Goal: Information Seeking & Learning: Learn about a topic

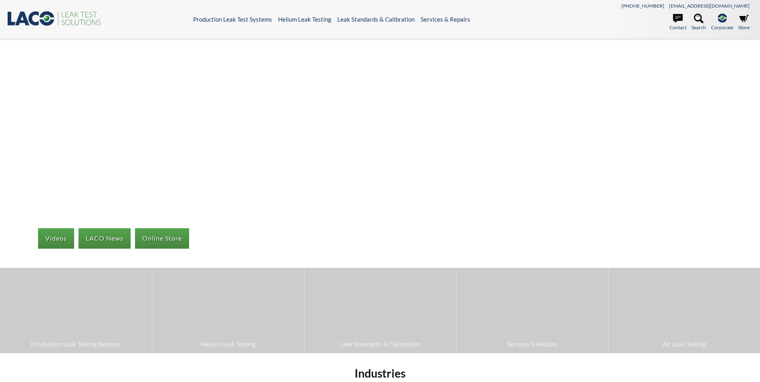
select select "Widget Language Translate"
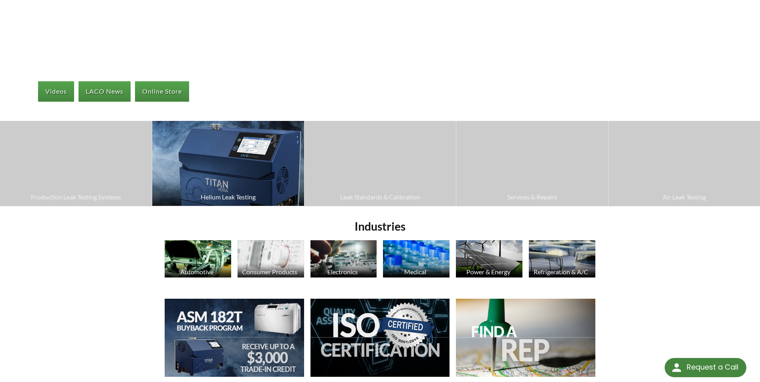
scroll to position [280, 0]
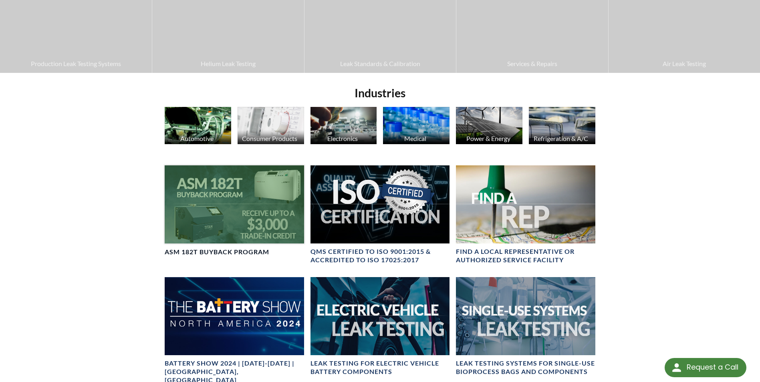
click at [233, 248] on h4 "ASM 182T Buyback Program" at bounding box center [217, 252] width 105 height 8
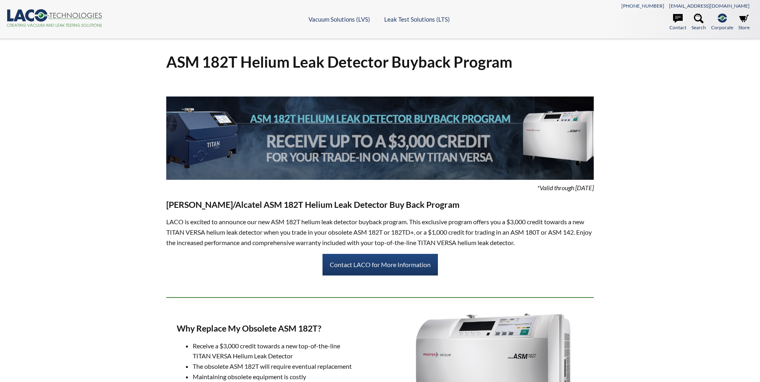
select select "Widget Language Translate"
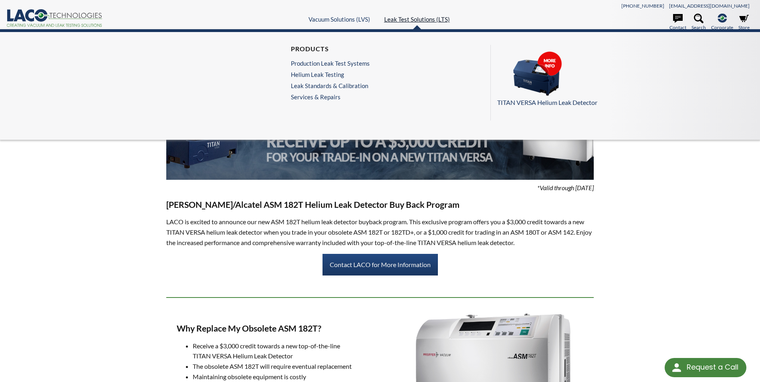
click at [411, 18] on link "Leak Test Solutions (LTS)" at bounding box center [417, 19] width 66 height 7
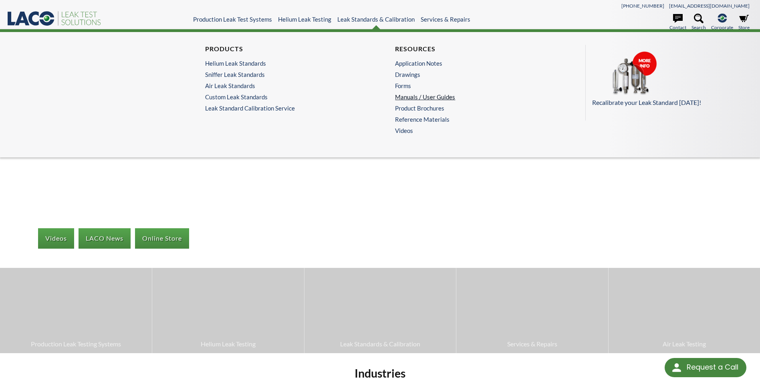
click at [423, 96] on link "Manuals / User Guides" at bounding box center [472, 96] width 155 height 7
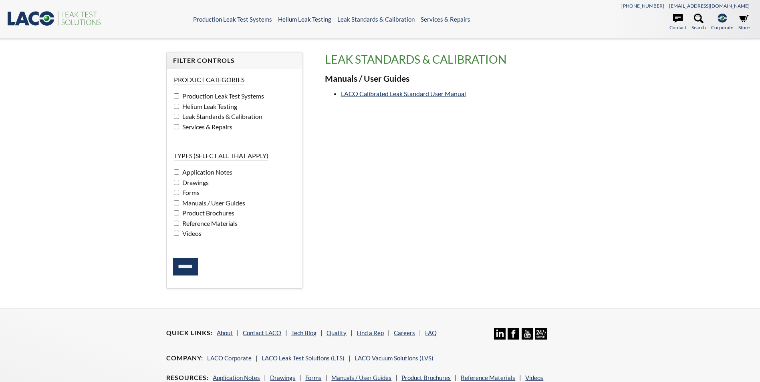
select select "Widget Language Translate"
click at [191, 268] on input "******" at bounding box center [185, 267] width 25 height 18
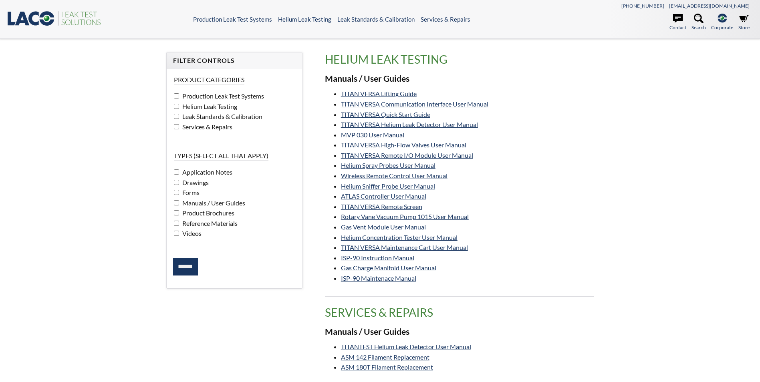
select select "Widget Language Translate"
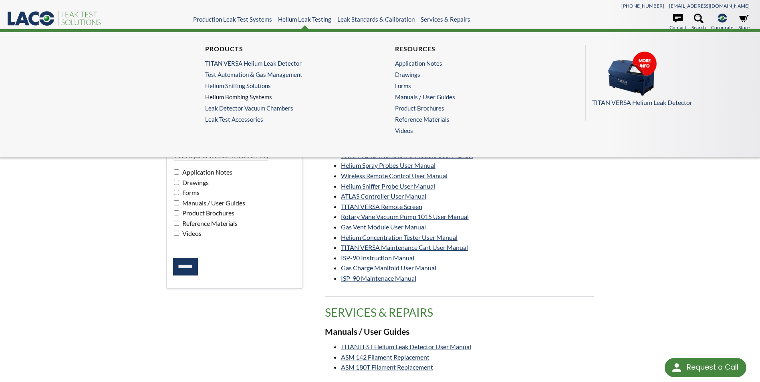
click at [255, 97] on link "Helium Bombing Systems" at bounding box center [282, 96] width 155 height 7
click at [258, 96] on link "Helium Bombing Systems" at bounding box center [282, 96] width 155 height 7
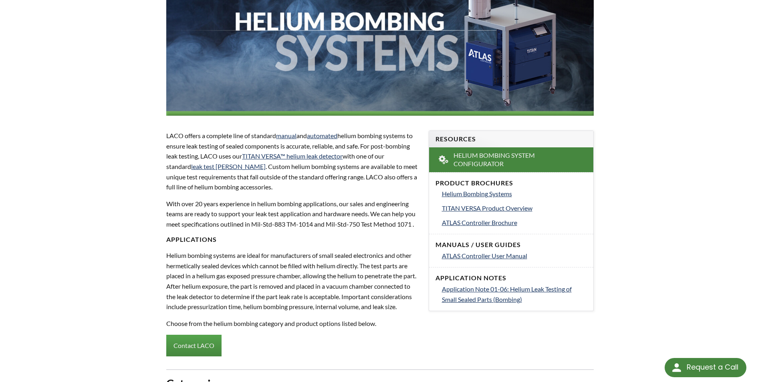
scroll to position [200, 0]
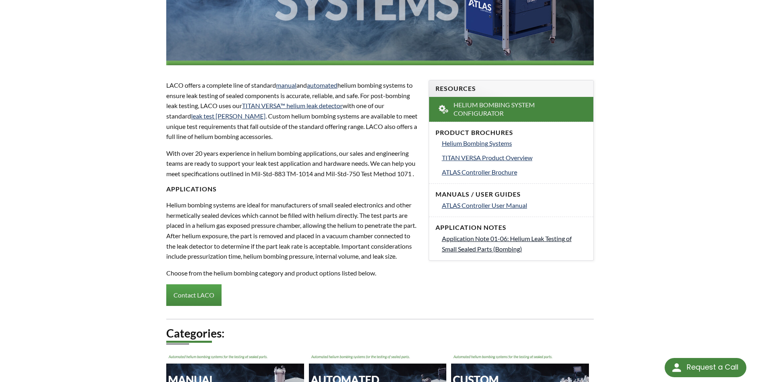
click at [513, 240] on span "Application Note 01-06: Helium Leak Testing of Small Sealed Parts (Bombing)" at bounding box center [507, 244] width 130 height 18
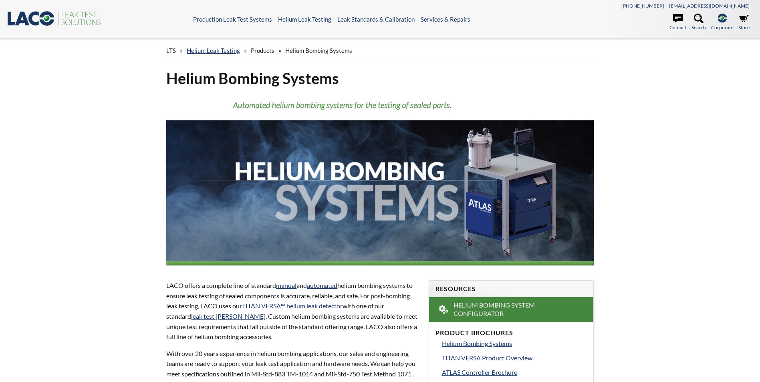
select select "Widget Language Translate"
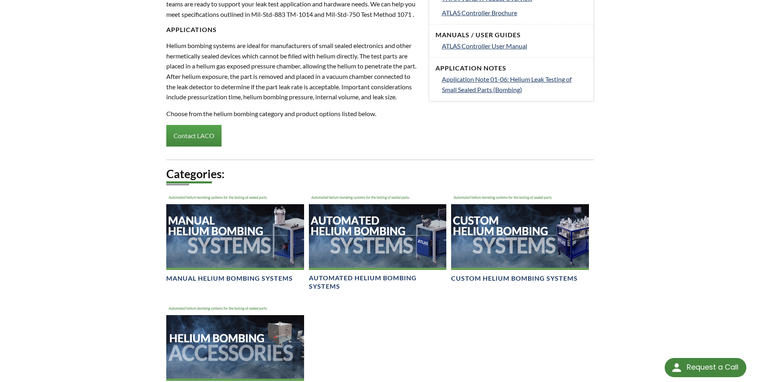
scroll to position [361, 0]
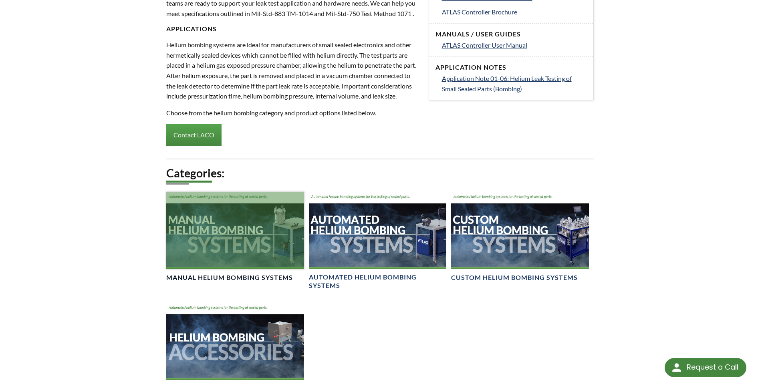
click at [250, 265] on div at bounding box center [234, 230] width 137 height 77
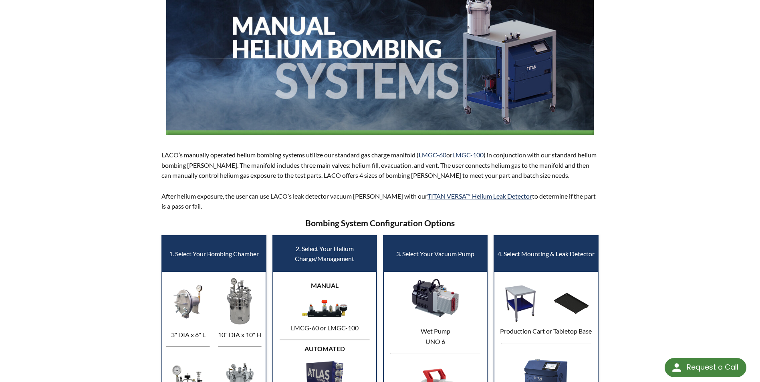
scroll to position [160, 0]
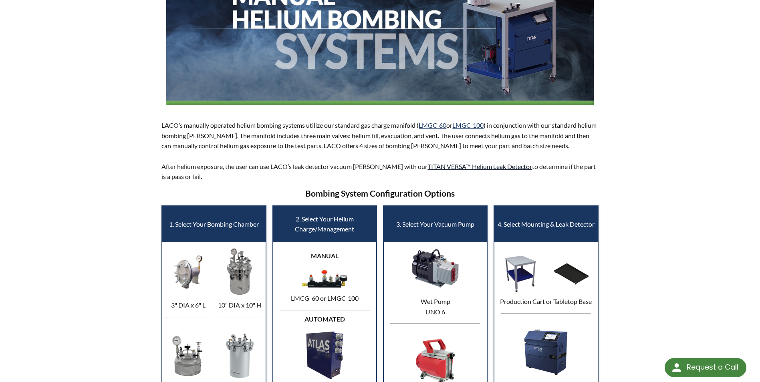
click at [473, 168] on link "TITAN VERSA™ Helium Leak Detector" at bounding box center [479, 167] width 105 height 8
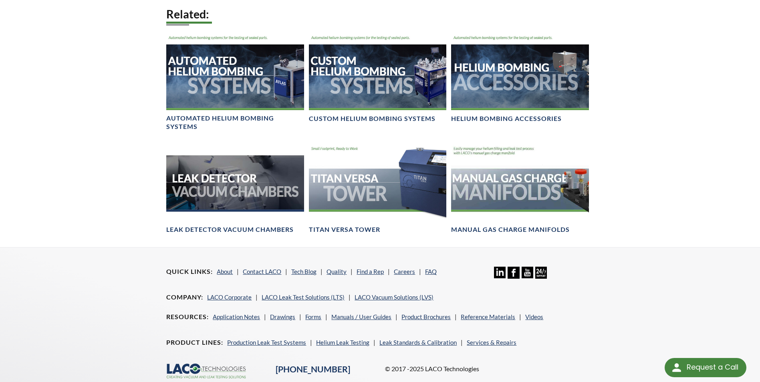
scroll to position [1402, 0]
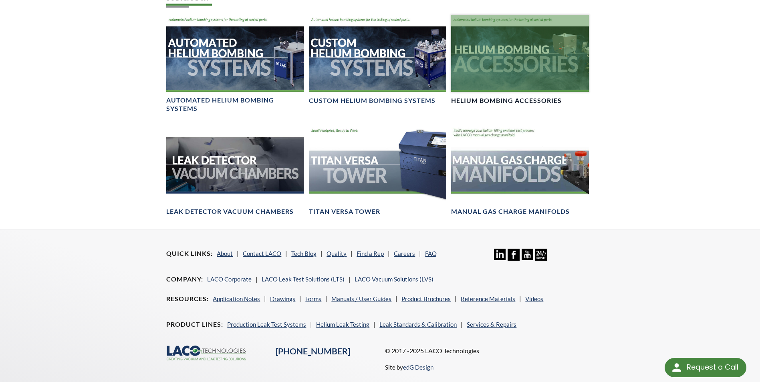
click at [518, 62] on div at bounding box center [519, 53] width 137 height 77
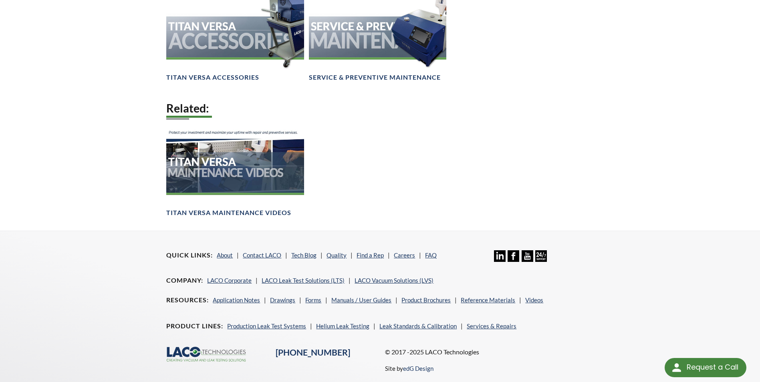
scroll to position [1202, 0]
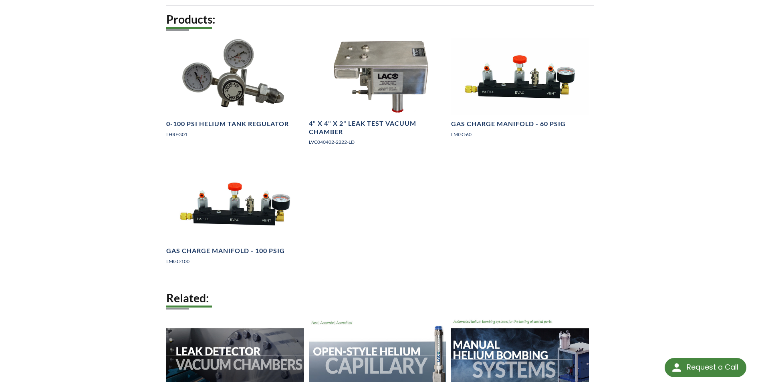
scroll to position [641, 0]
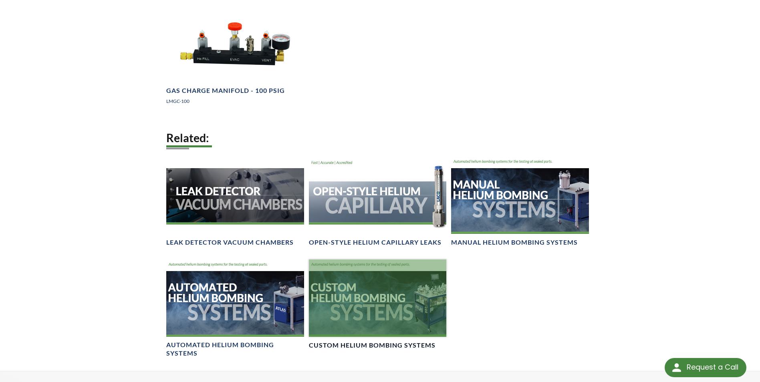
click at [410, 304] on div at bounding box center [377, 298] width 137 height 77
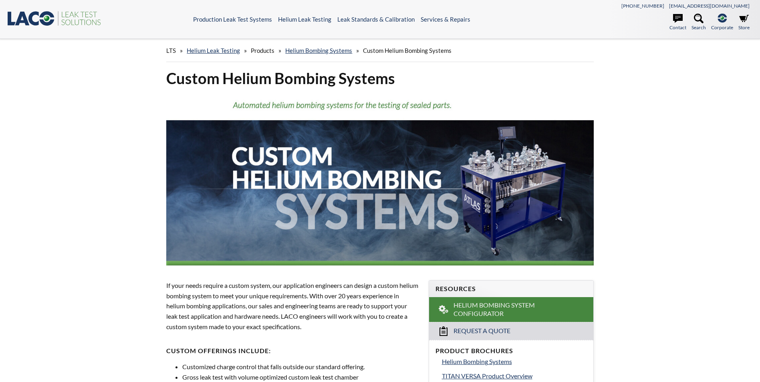
select select "Widget Language Translate"
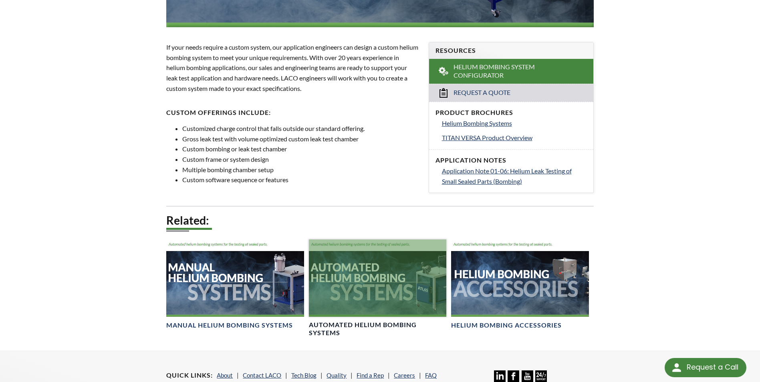
scroll to position [240, 0]
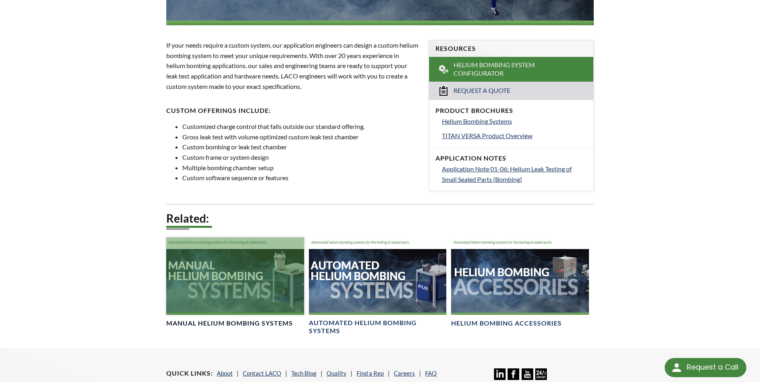
click at [233, 282] on div at bounding box center [234, 276] width 137 height 77
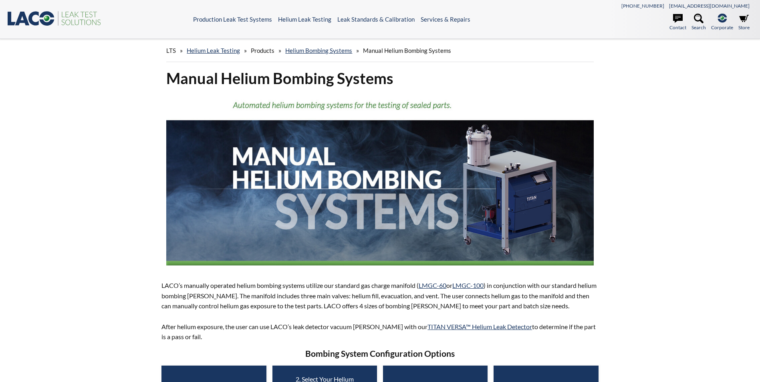
select select "Widget Language Translate"
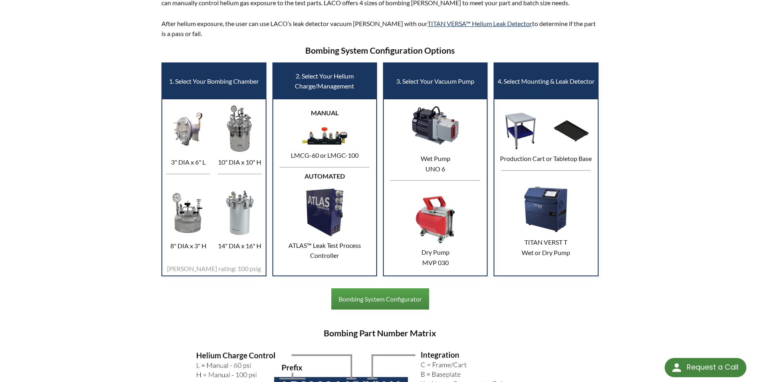
scroll to position [361, 0]
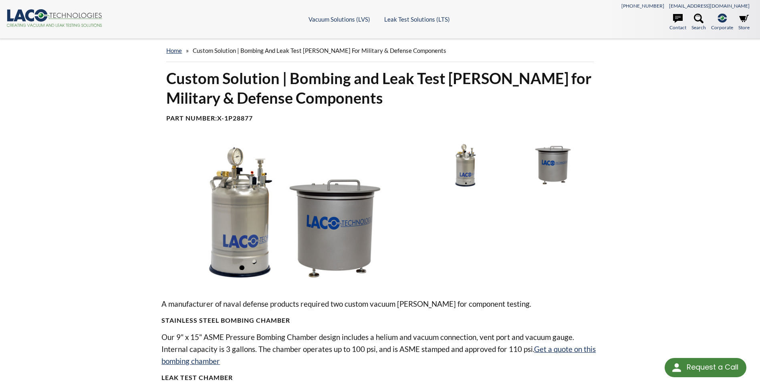
select select "Widget Language Translate"
click at [465, 169] on img at bounding box center [465, 165] width 83 height 47
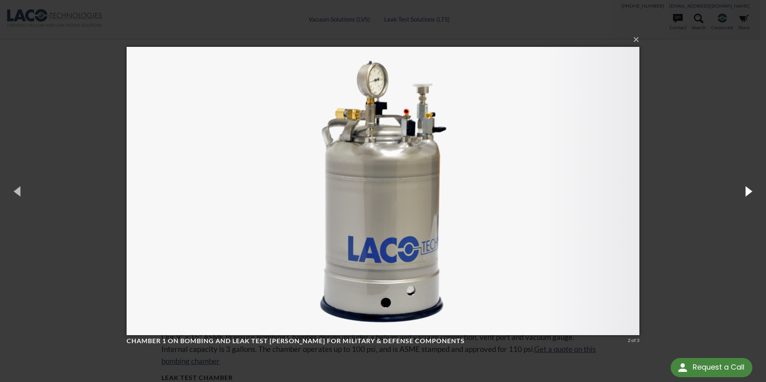
click at [750, 191] on button "button" at bounding box center [748, 191] width 36 height 44
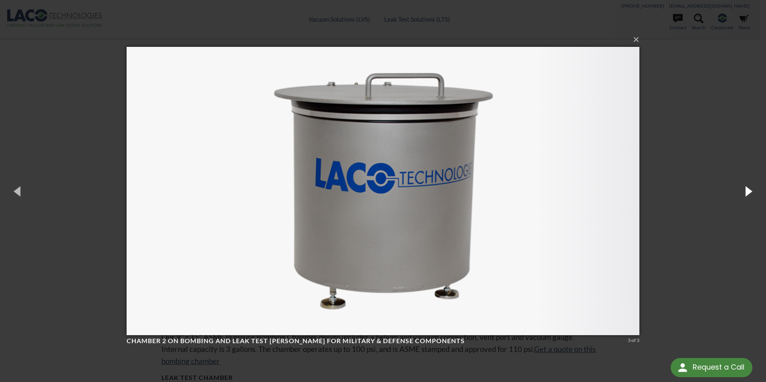
click at [749, 191] on button "button" at bounding box center [748, 191] width 36 height 44
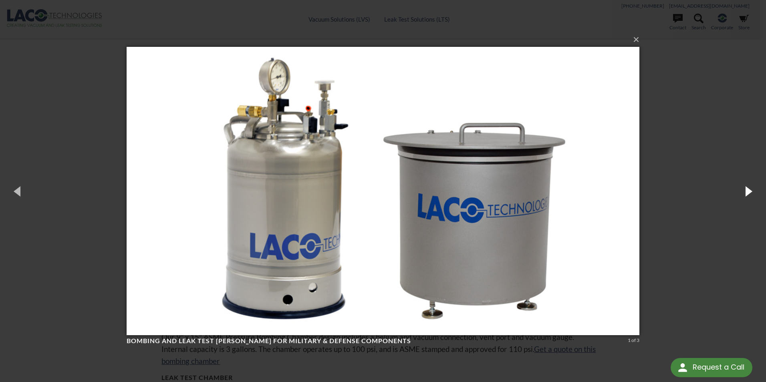
click at [749, 191] on button "button" at bounding box center [748, 191] width 36 height 44
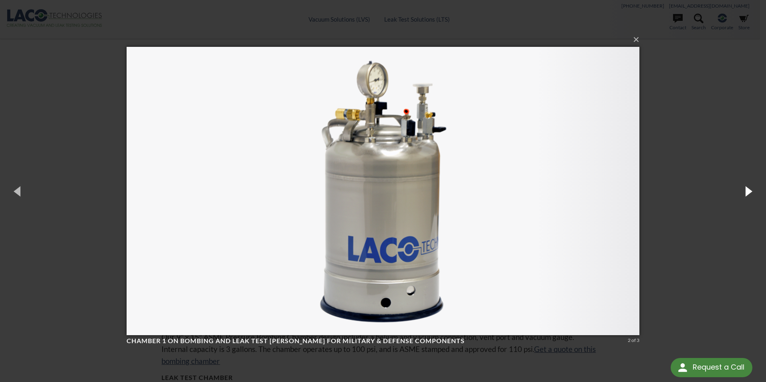
click at [749, 191] on button "button" at bounding box center [748, 191] width 36 height 44
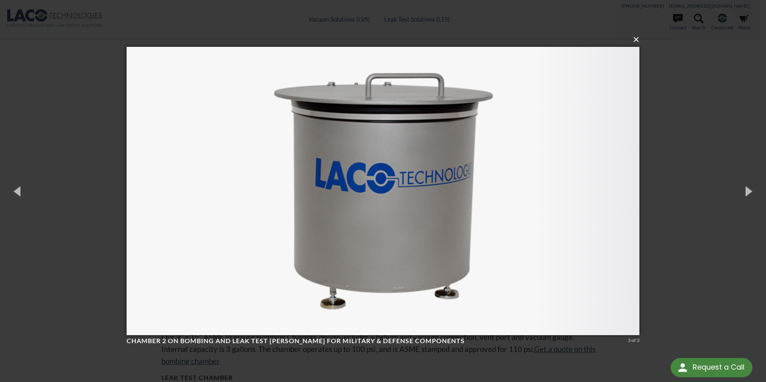
click at [638, 41] on button "×" at bounding box center [385, 40] width 513 height 18
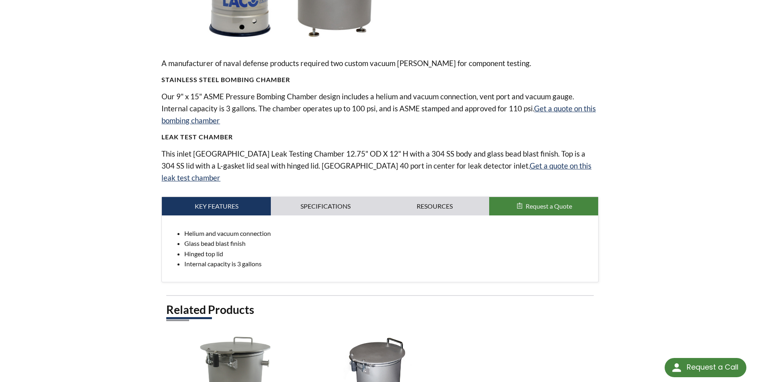
scroll to position [240, 0]
click at [319, 197] on link "Specifications" at bounding box center [325, 206] width 109 height 18
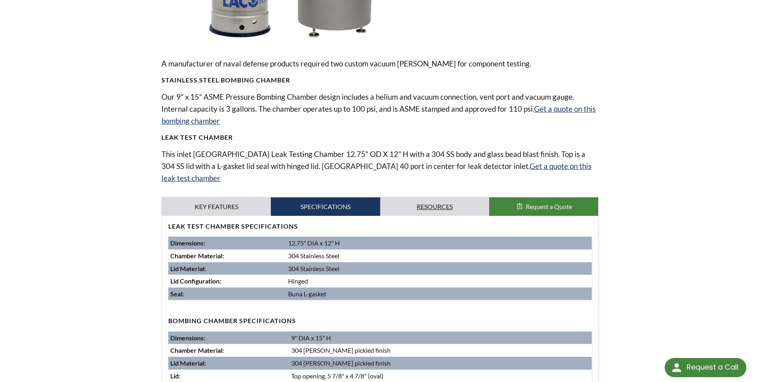
click at [434, 197] on link "Resources" at bounding box center [434, 206] width 109 height 18
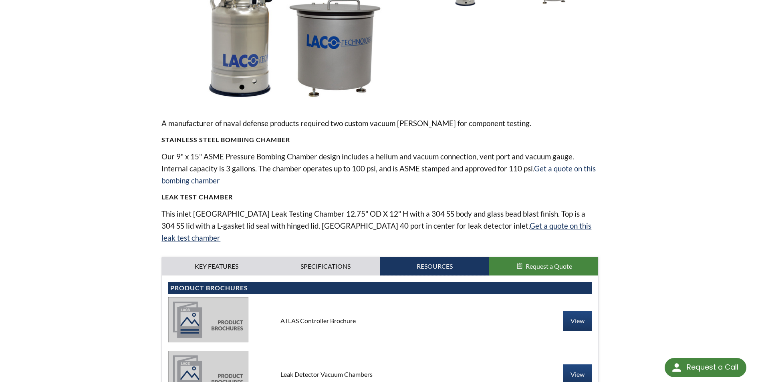
scroll to position [160, 0]
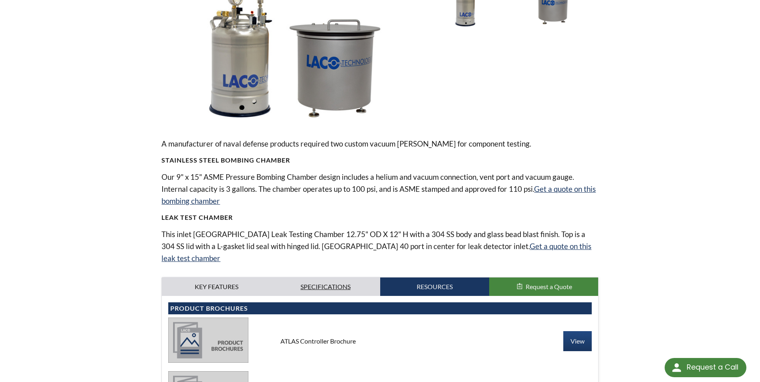
click at [355, 278] on link "Specifications" at bounding box center [325, 287] width 109 height 18
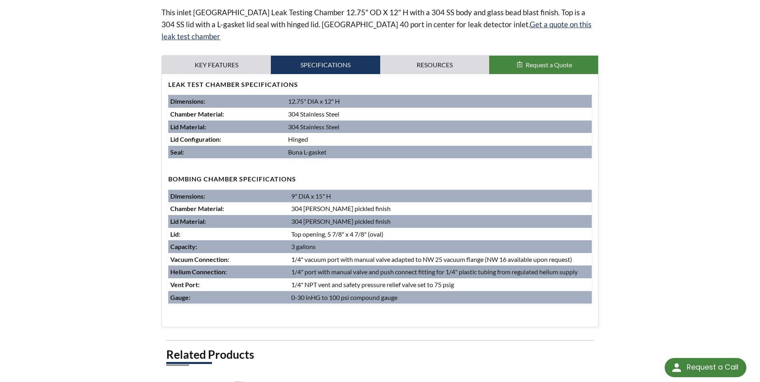
scroll to position [320, 0]
